Goal: Information Seeking & Learning: Learn about a topic

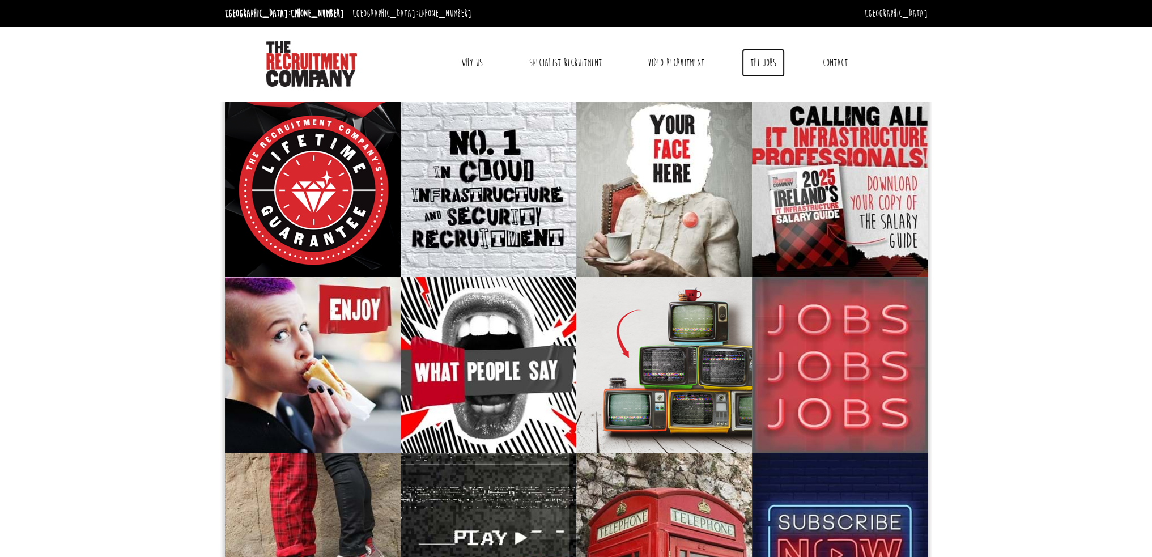
click at [759, 65] on link "The Jobs" at bounding box center [763, 63] width 43 height 28
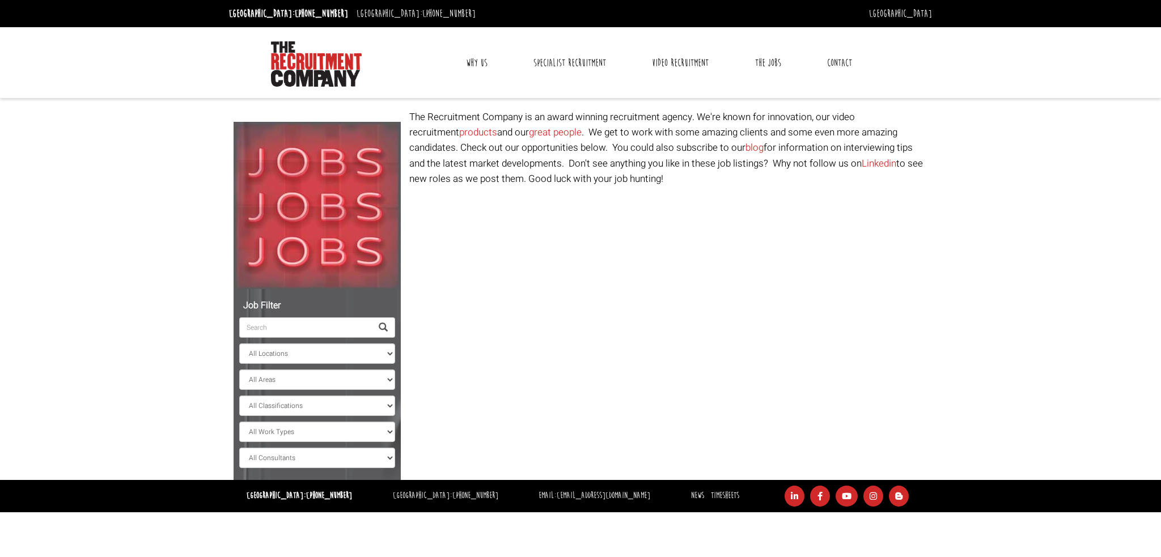
select select "[GEOGRAPHIC_DATA]"
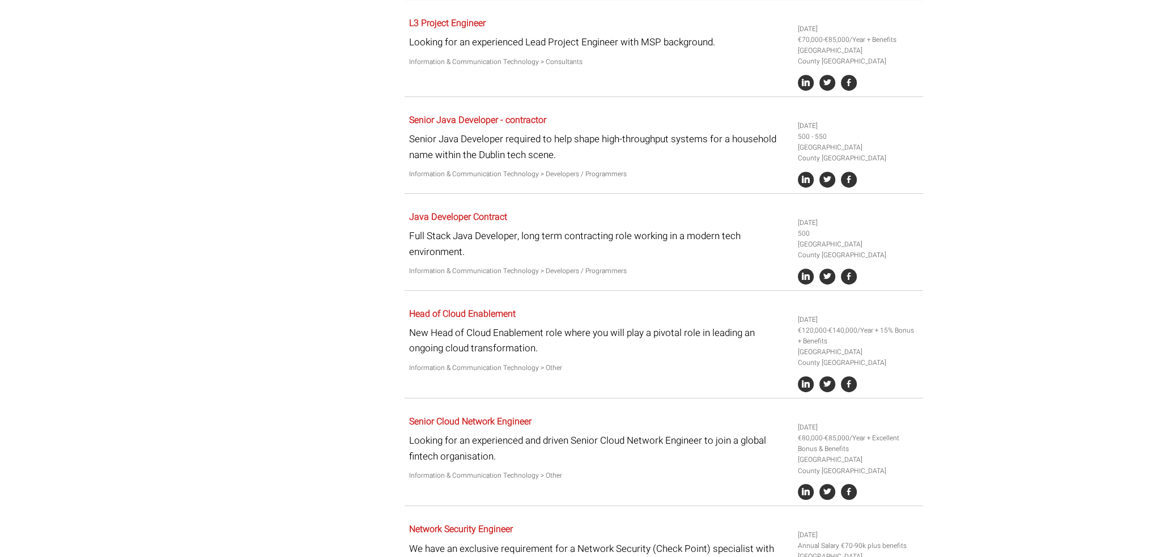
scroll to position [963, 0]
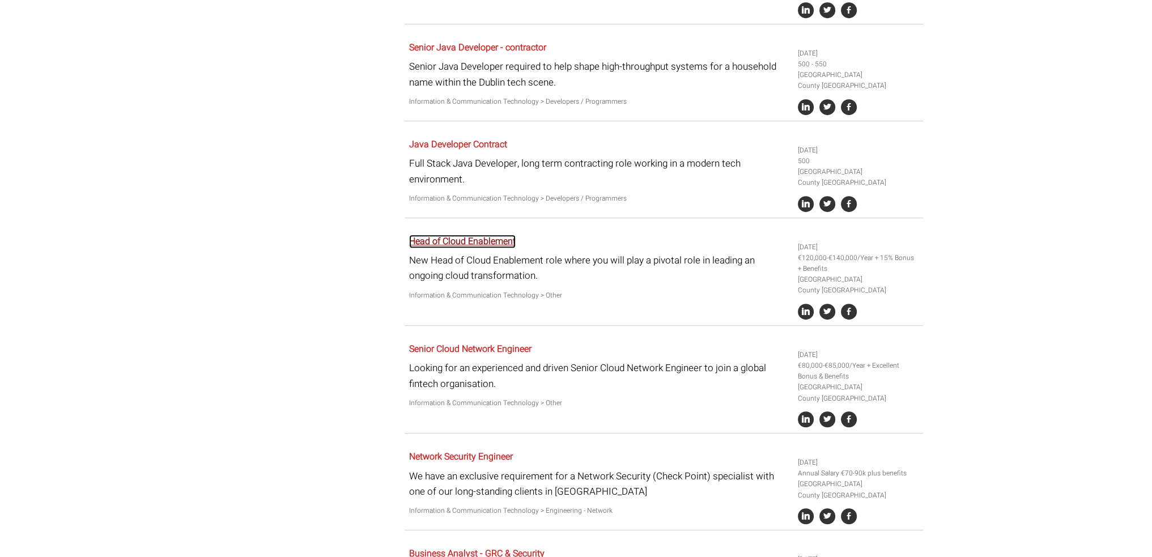
click at [490, 248] on link "Head of Cloud Enablement" at bounding box center [462, 242] width 107 height 14
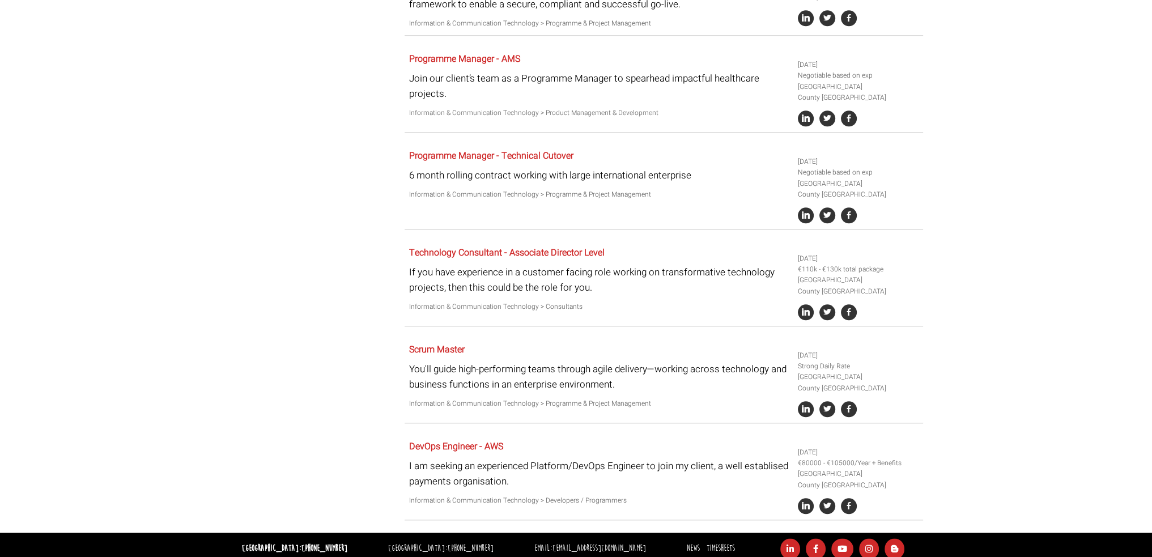
scroll to position [1643, 0]
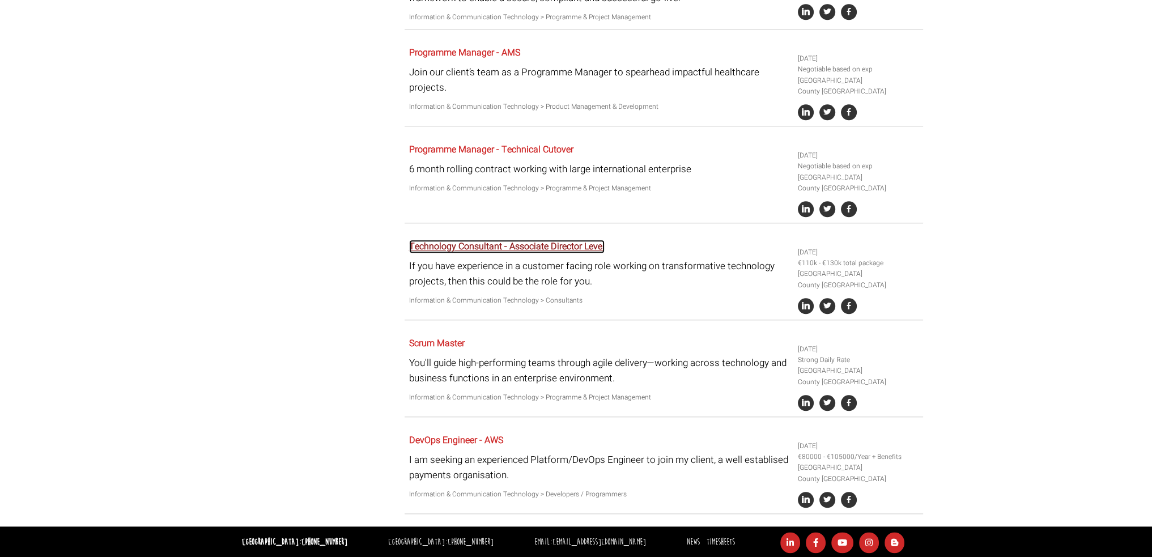
click at [528, 253] on link "Technology Consultant - Associate Director Level" at bounding box center [507, 247] width 196 height 14
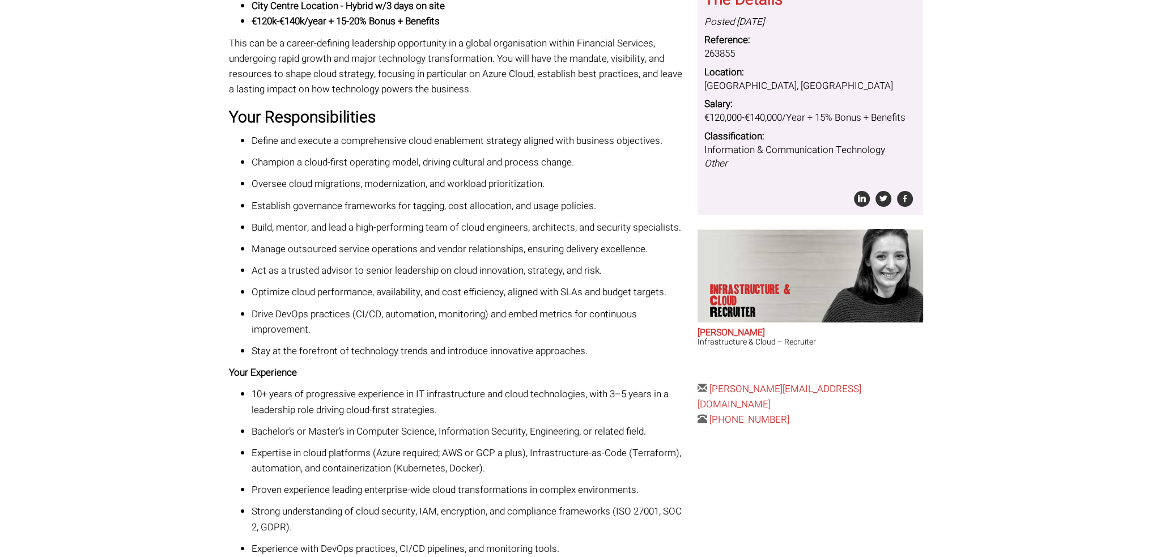
scroll to position [170, 0]
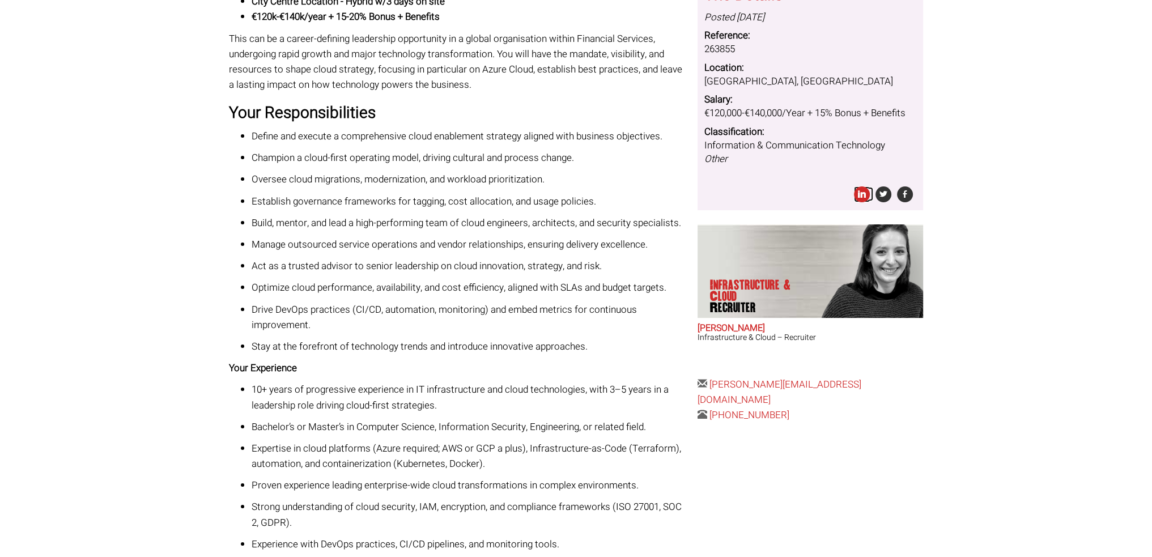
click at [862, 192] on icon at bounding box center [862, 194] width 16 height 16
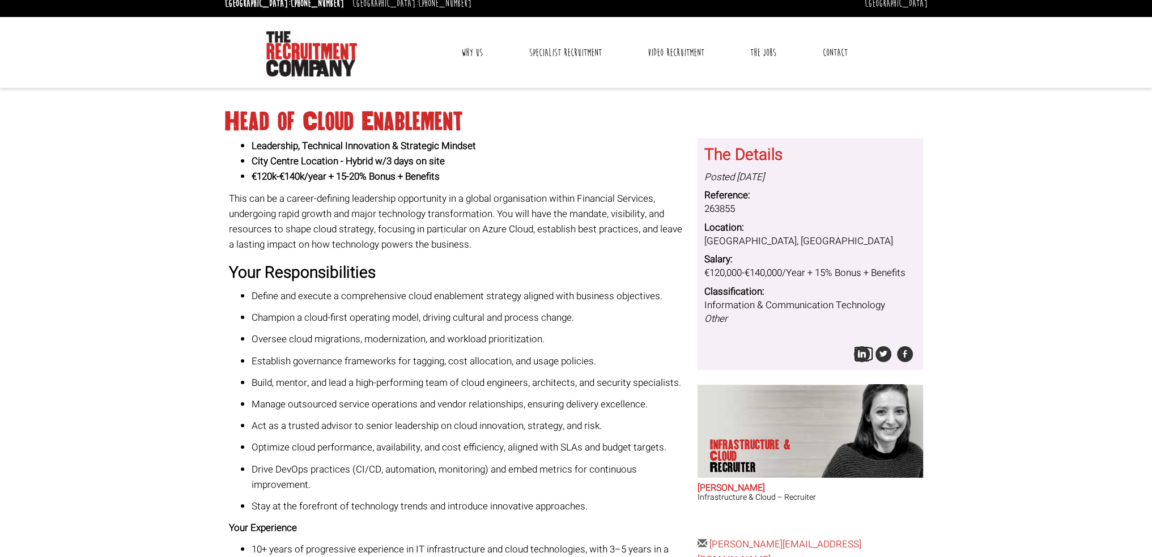
scroll to position [0, 0]
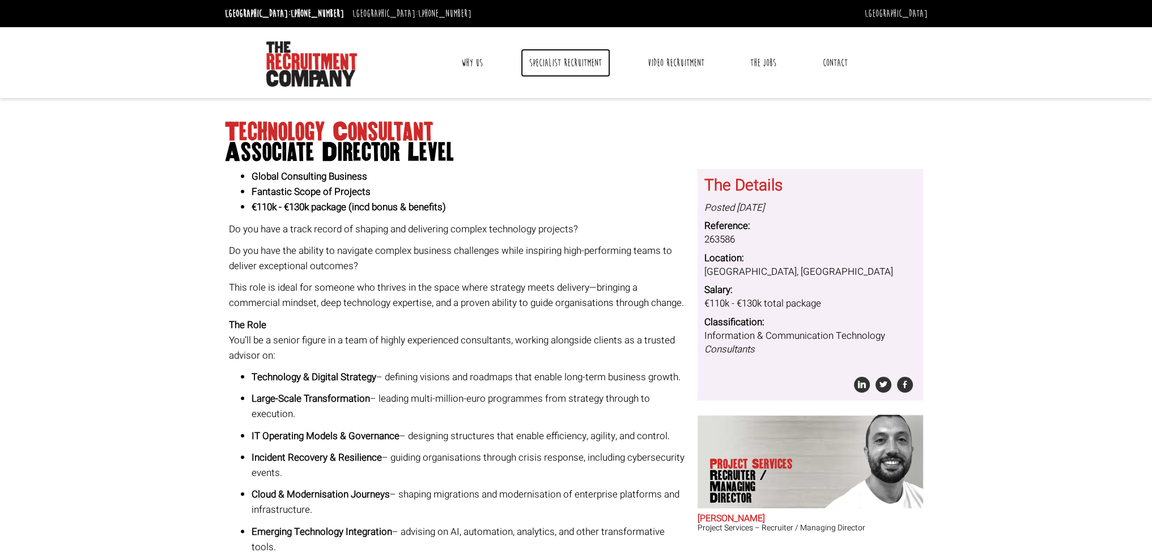
click at [551, 58] on link "Specialist Recruitment" at bounding box center [566, 63] width 90 height 28
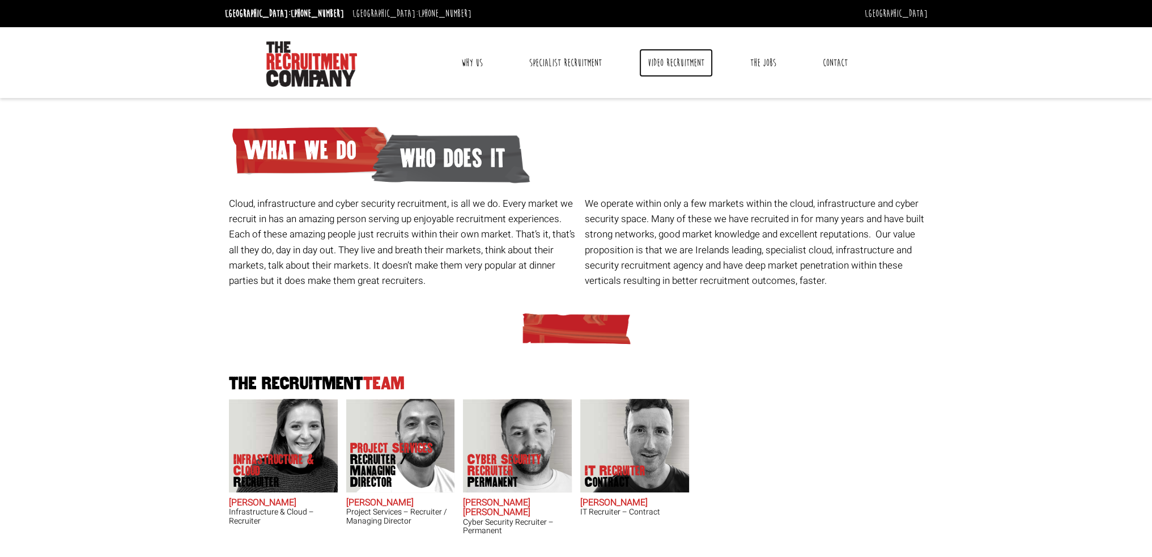
click at [671, 60] on link "Video Recruitment" at bounding box center [676, 63] width 74 height 28
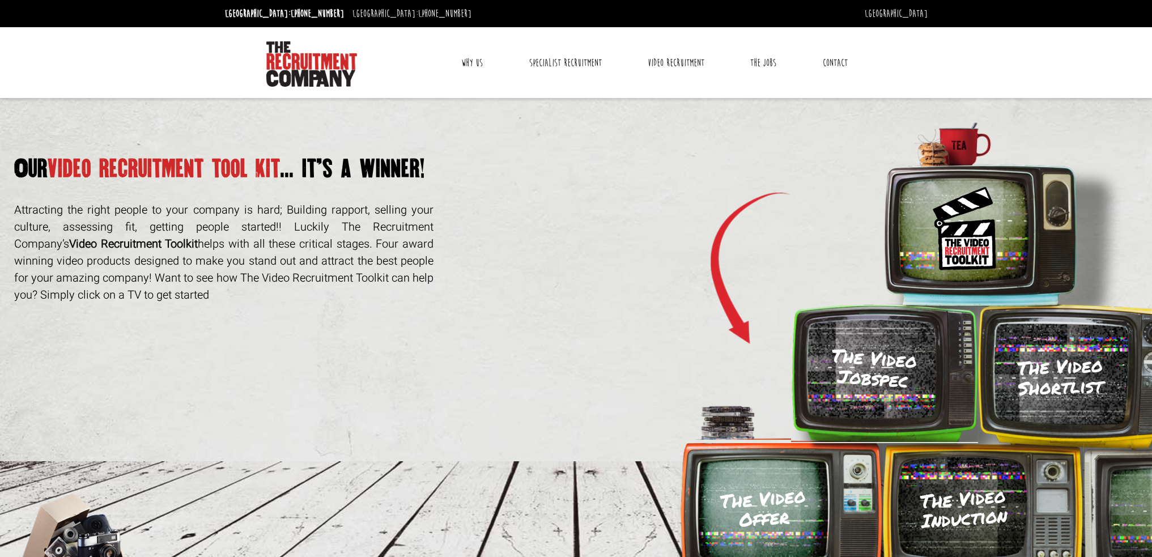
click at [460, 59] on link "Why Us" at bounding box center [472, 63] width 39 height 28
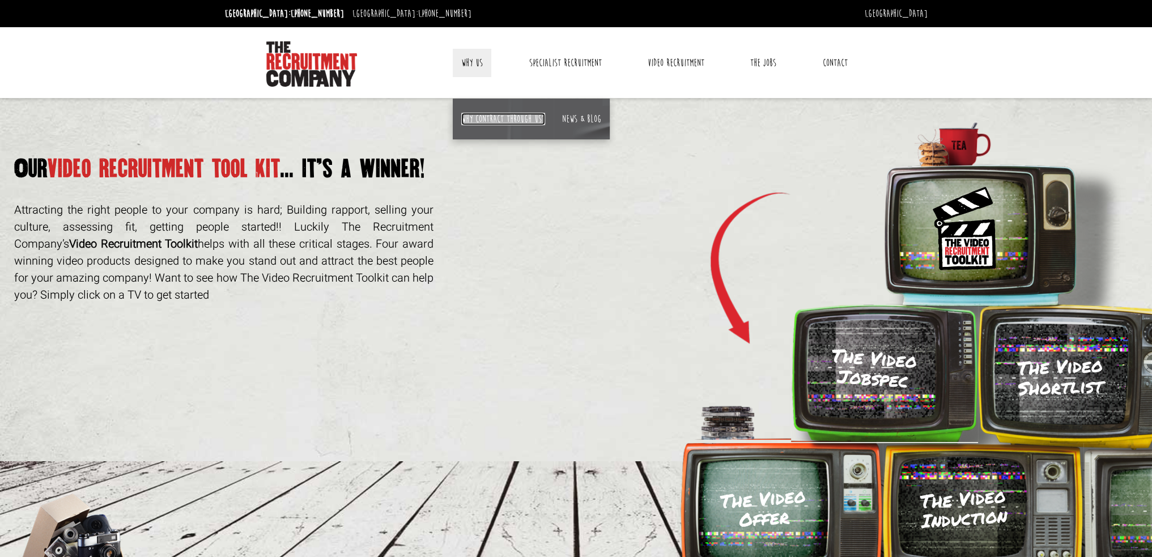
click at [500, 116] on link "Why contract through us?" at bounding box center [503, 119] width 84 height 12
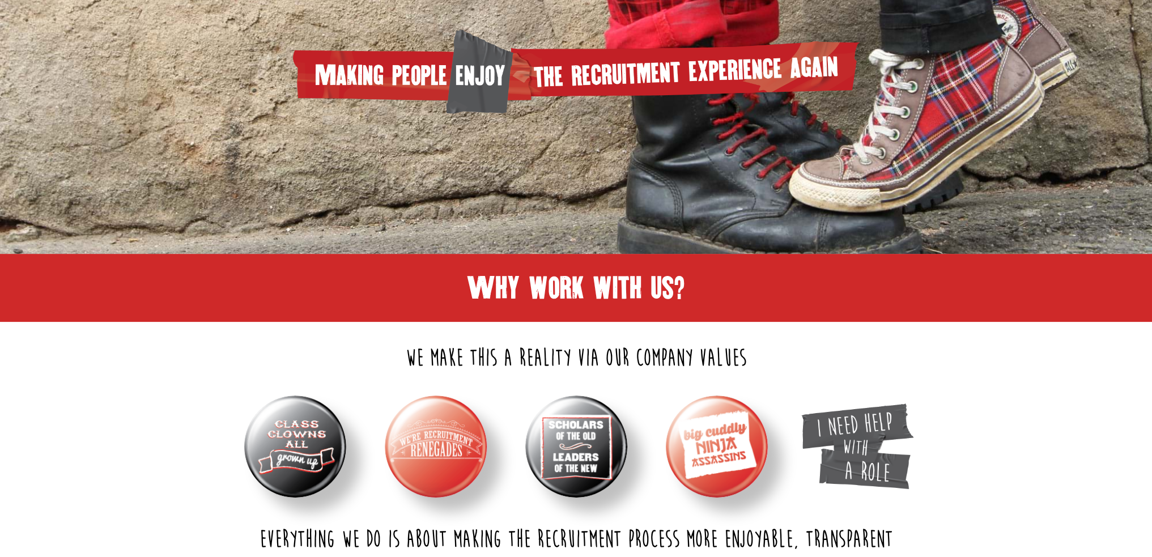
scroll to position [333, 0]
